Goal: Task Accomplishment & Management: Complete application form

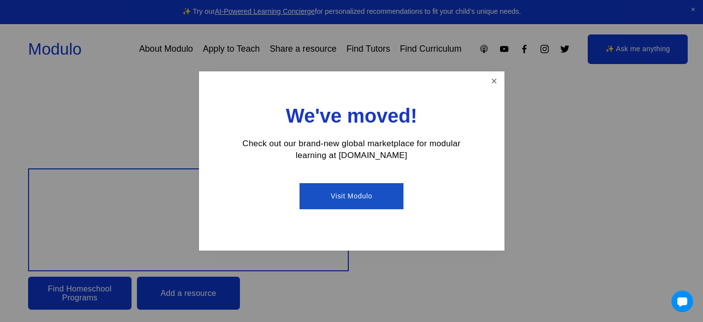
click at [353, 194] on link "Visit Modulo" at bounding box center [352, 196] width 104 height 26
click at [495, 79] on link "Close" at bounding box center [493, 81] width 17 height 17
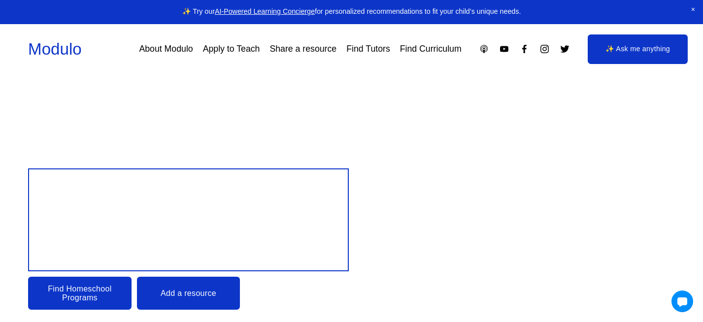
click at [226, 46] on link "Apply to Teach" at bounding box center [231, 48] width 57 height 17
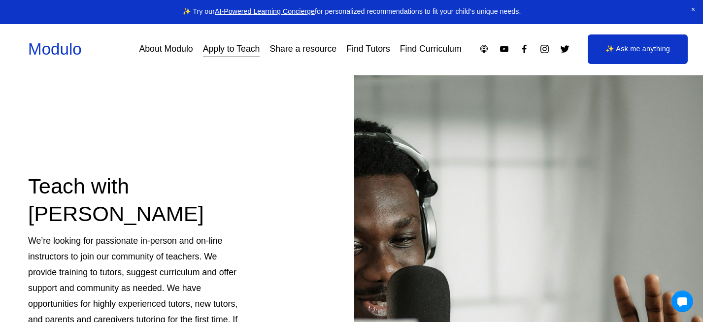
click at [166, 47] on link "About Modulo" at bounding box center [166, 48] width 54 height 17
